Goal: Information Seeking & Learning: Learn about a topic

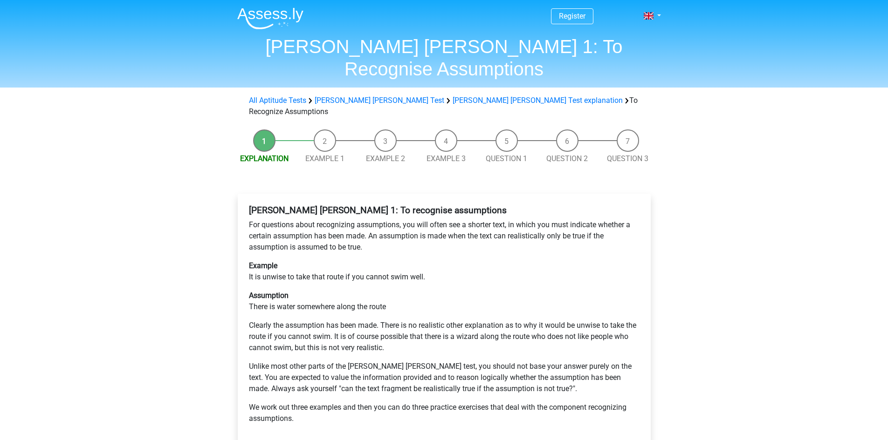
scroll to position [186, 0]
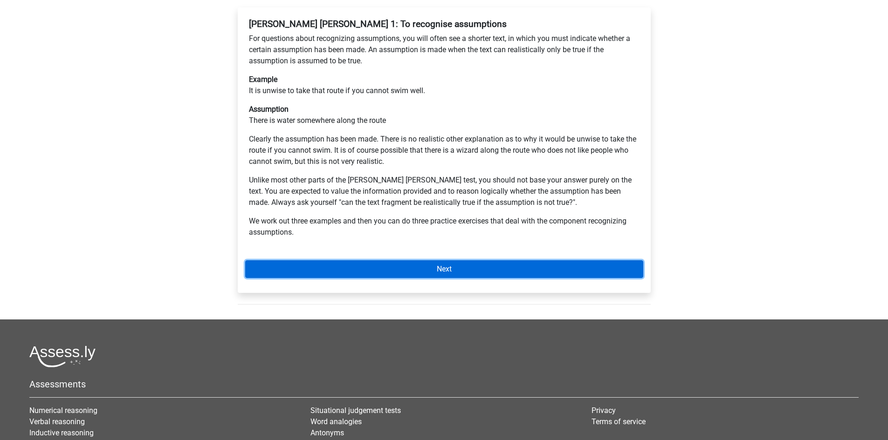
click at [444, 261] on link "Next" at bounding box center [444, 270] width 398 height 18
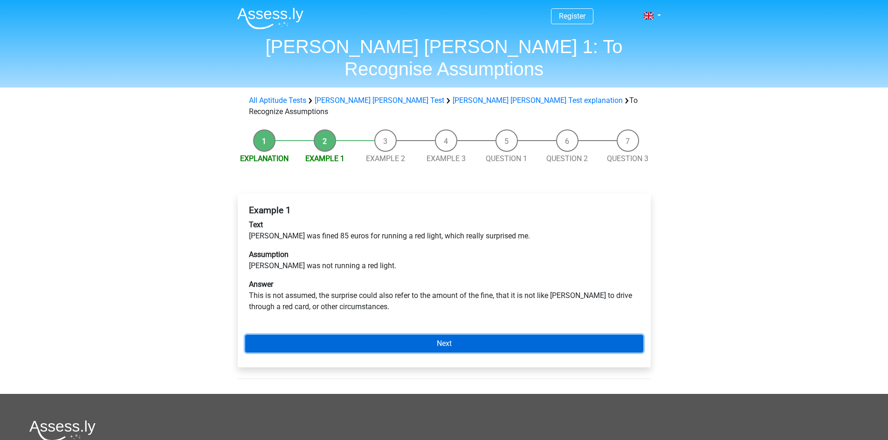
click at [462, 335] on link "Next" at bounding box center [444, 344] width 398 height 18
